Goal: Find specific page/section: Find specific page/section

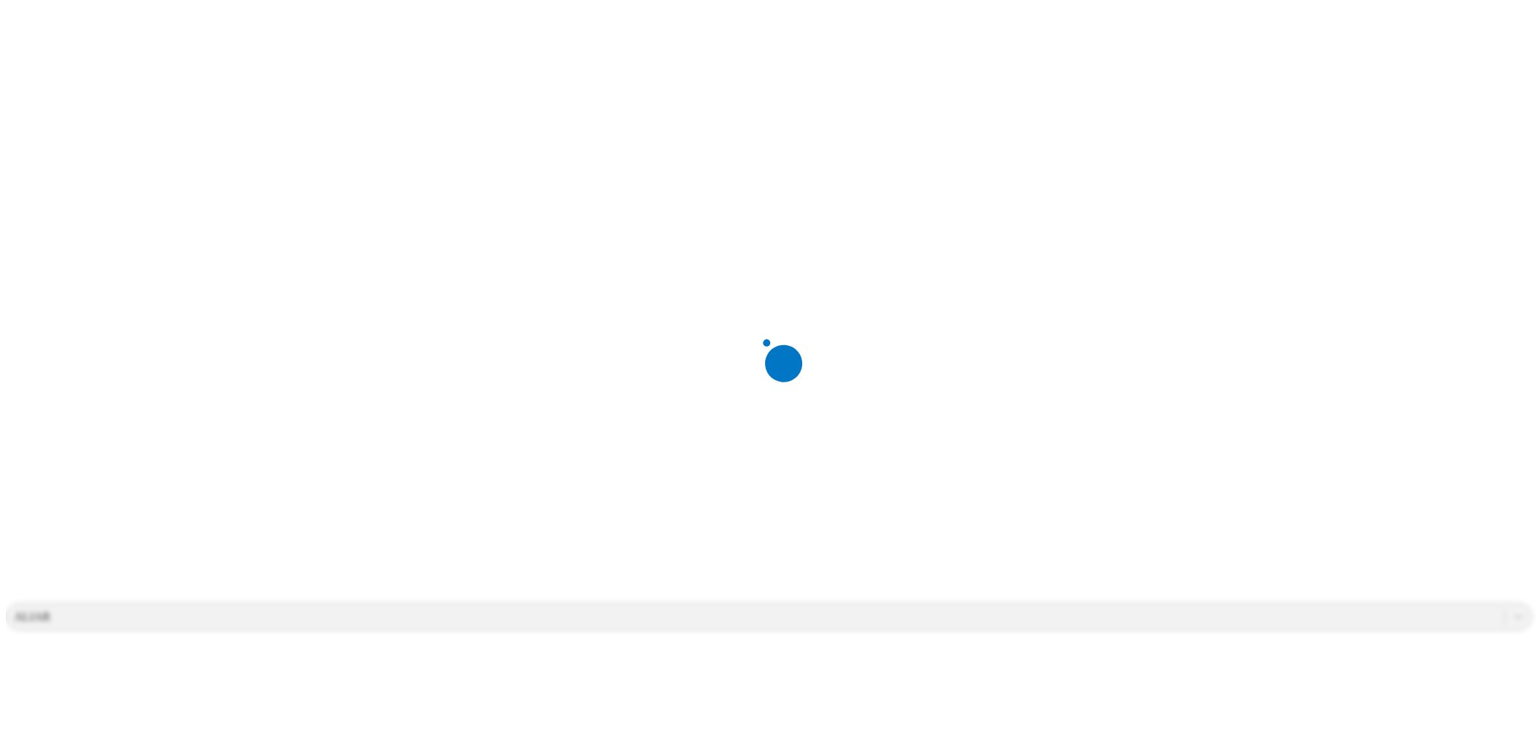
click at [253, 113] on div at bounding box center [775, 364] width 1539 height 729
type input "CASCABELES 2"
drag, startPoint x: 342, startPoint y: 134, endPoint x: 323, endPoint y: 143, distance: 21.0
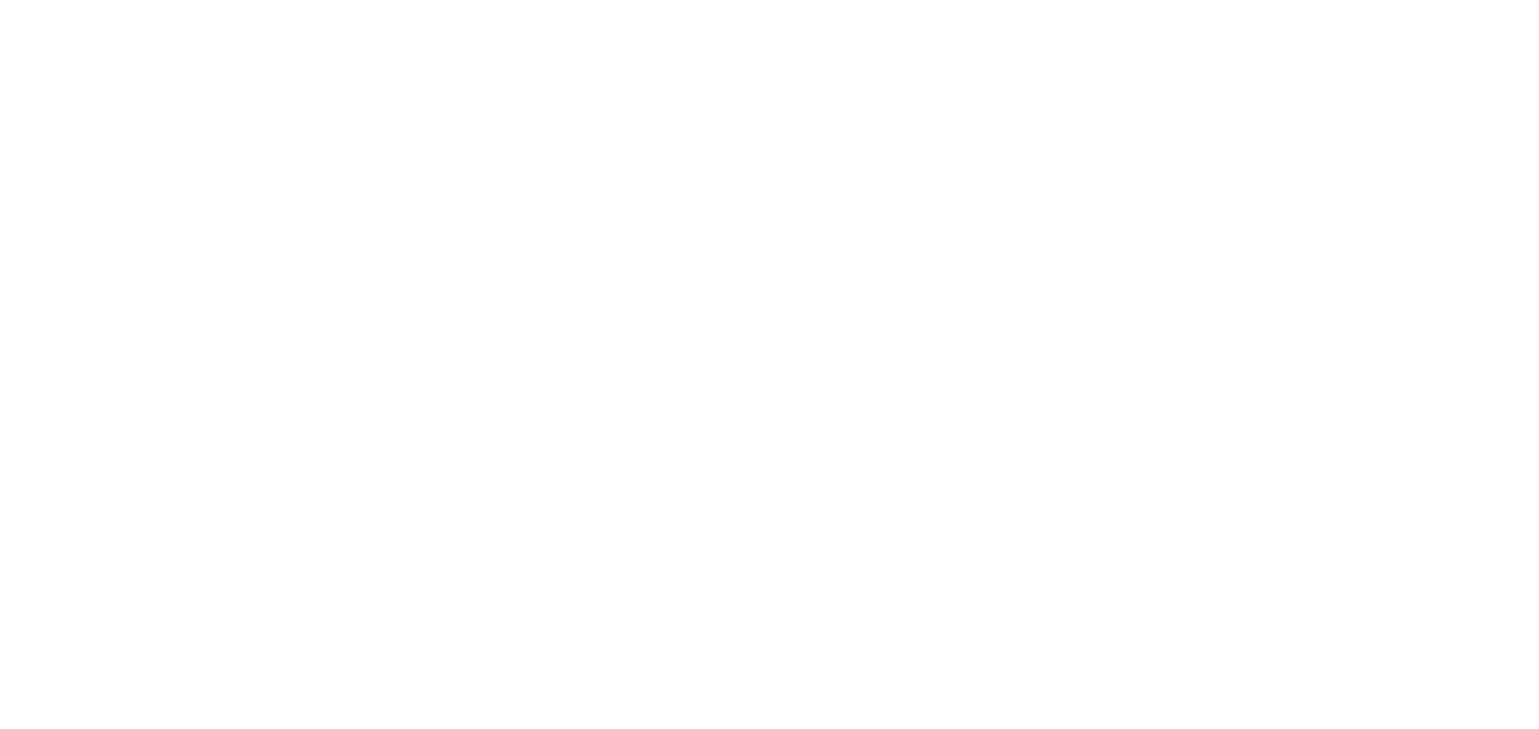
scroll to position [1003, 0]
